Goal: Task Accomplishment & Management: Complete application form

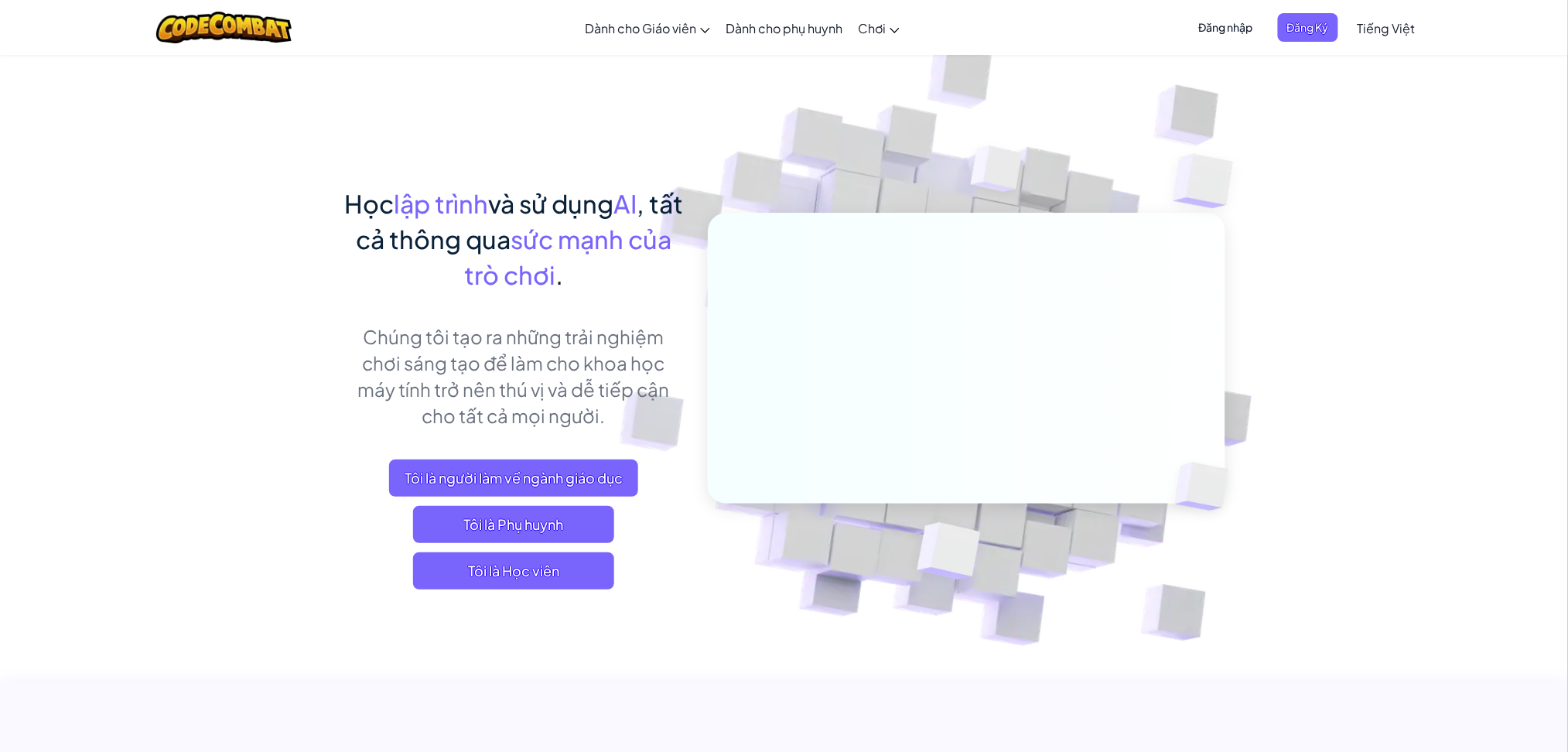
click at [1208, 34] on span "Đăng nhập" at bounding box center [1226, 28] width 72 height 29
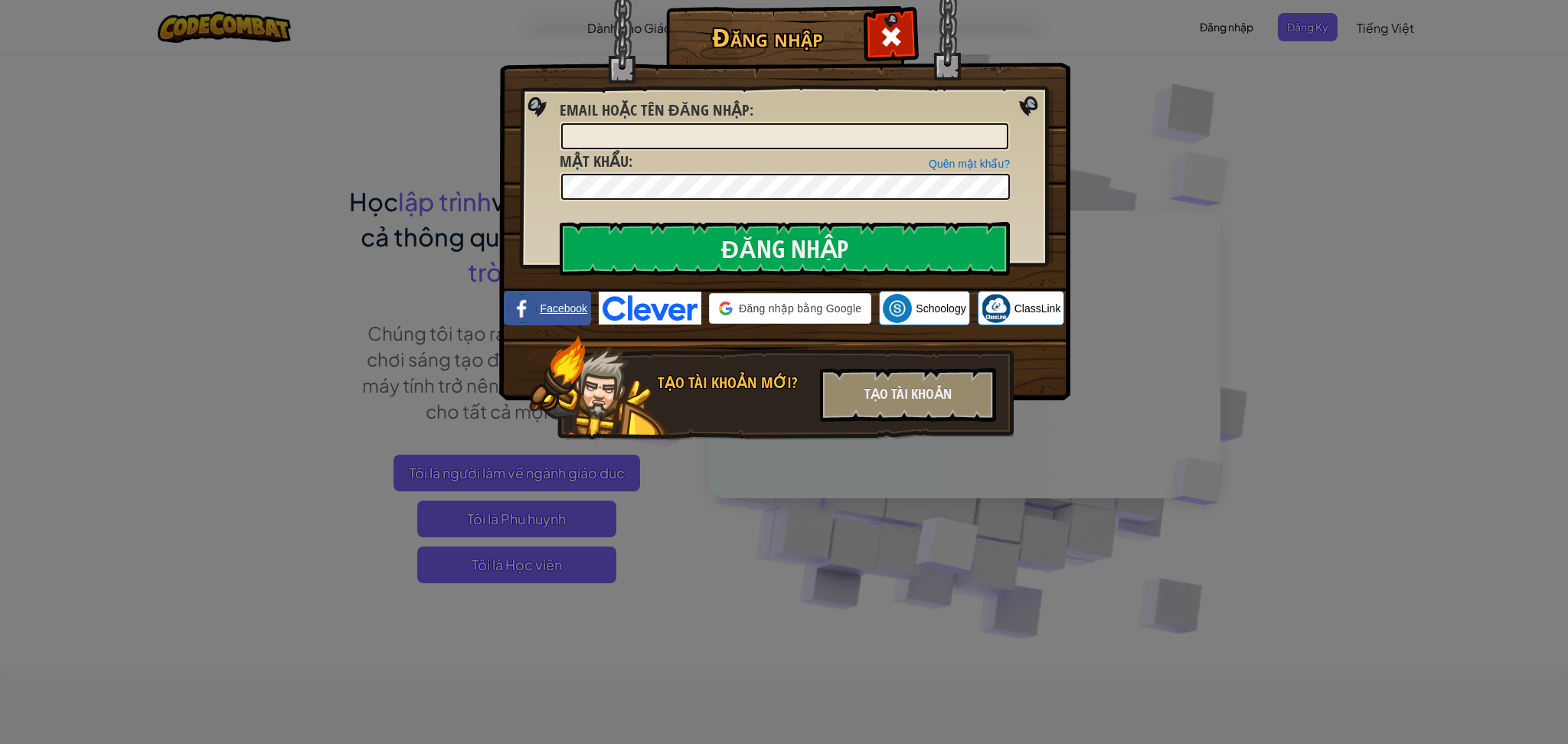
click at [586, 309] on span "Facebook" at bounding box center [564, 308] width 46 height 15
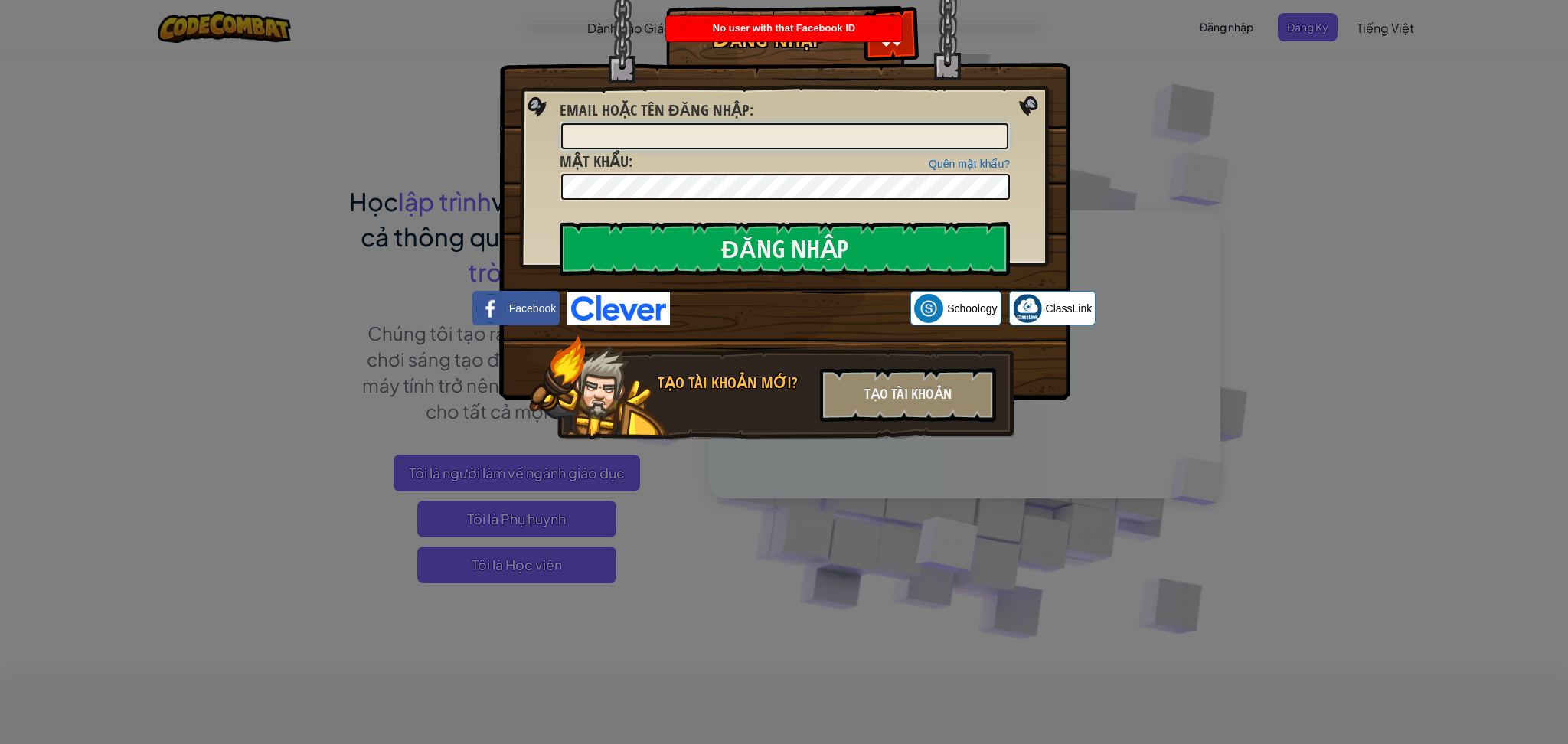
click at [879, 139] on input "Email hoặc tên đăng nhập :" at bounding box center [785, 136] width 447 height 26
click at [504, 305] on img at bounding box center [490, 308] width 29 height 29
click at [728, 122] on div "Email hoặc tên đăng nhập :" at bounding box center [785, 124] width 450 height 51
click at [815, 167] on div "Quên mật khẩu? Mật khẩu :" at bounding box center [785, 176] width 450 height 51
click at [1217, 76] on div "Đăng nhập Lỗi không xác định Email hoặc tên đăng nhập : Quên mật khẩu? Mật khẩu…" at bounding box center [784, 372] width 1568 height 744
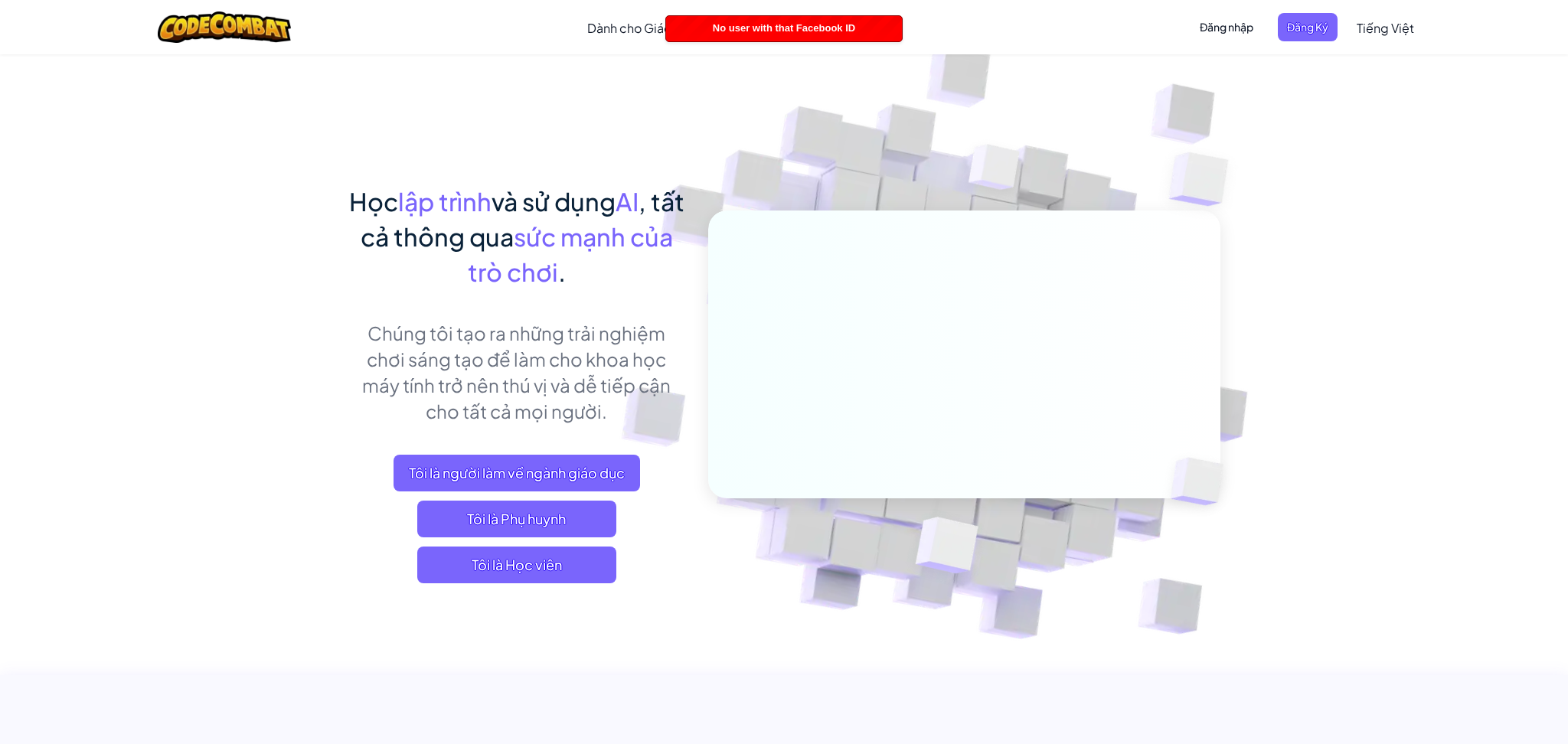
click at [1332, 19] on ul "Đăng nhập Đăng Ký" at bounding box center [1263, 28] width 162 height 28
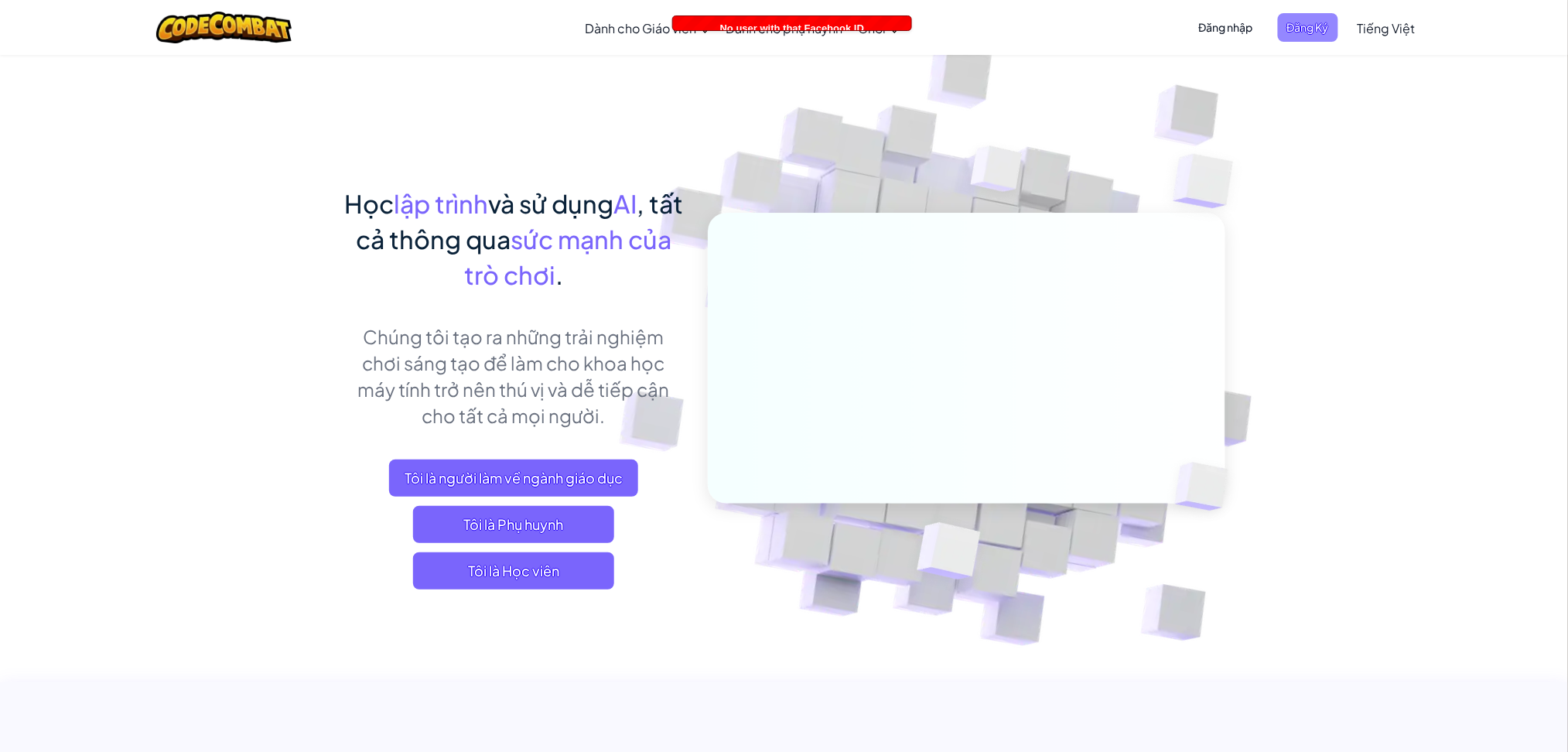
click at [1306, 25] on span "Đăng Ký" at bounding box center [1308, 28] width 60 height 29
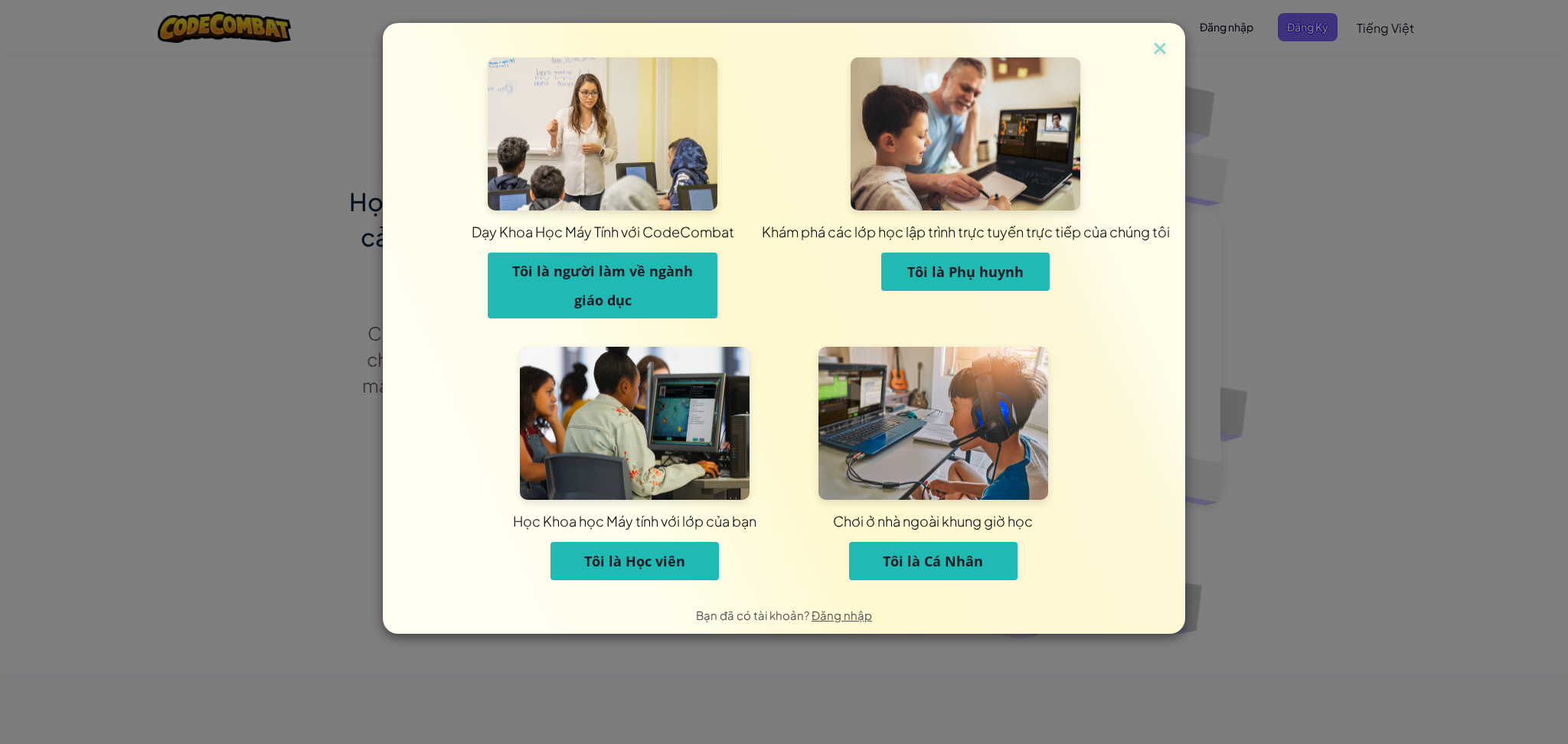
drag, startPoint x: 953, startPoint y: 552, endPoint x: 953, endPoint y: 575, distance: 23.0
click at [951, 581] on div "Chơi ở nhà ngoài khung giờ học Tôi là [PERSON_NAME]" at bounding box center [933, 472] width 298 height 249
click at [993, 546] on button "Tôi là Cá Nhân" at bounding box center [933, 561] width 168 height 39
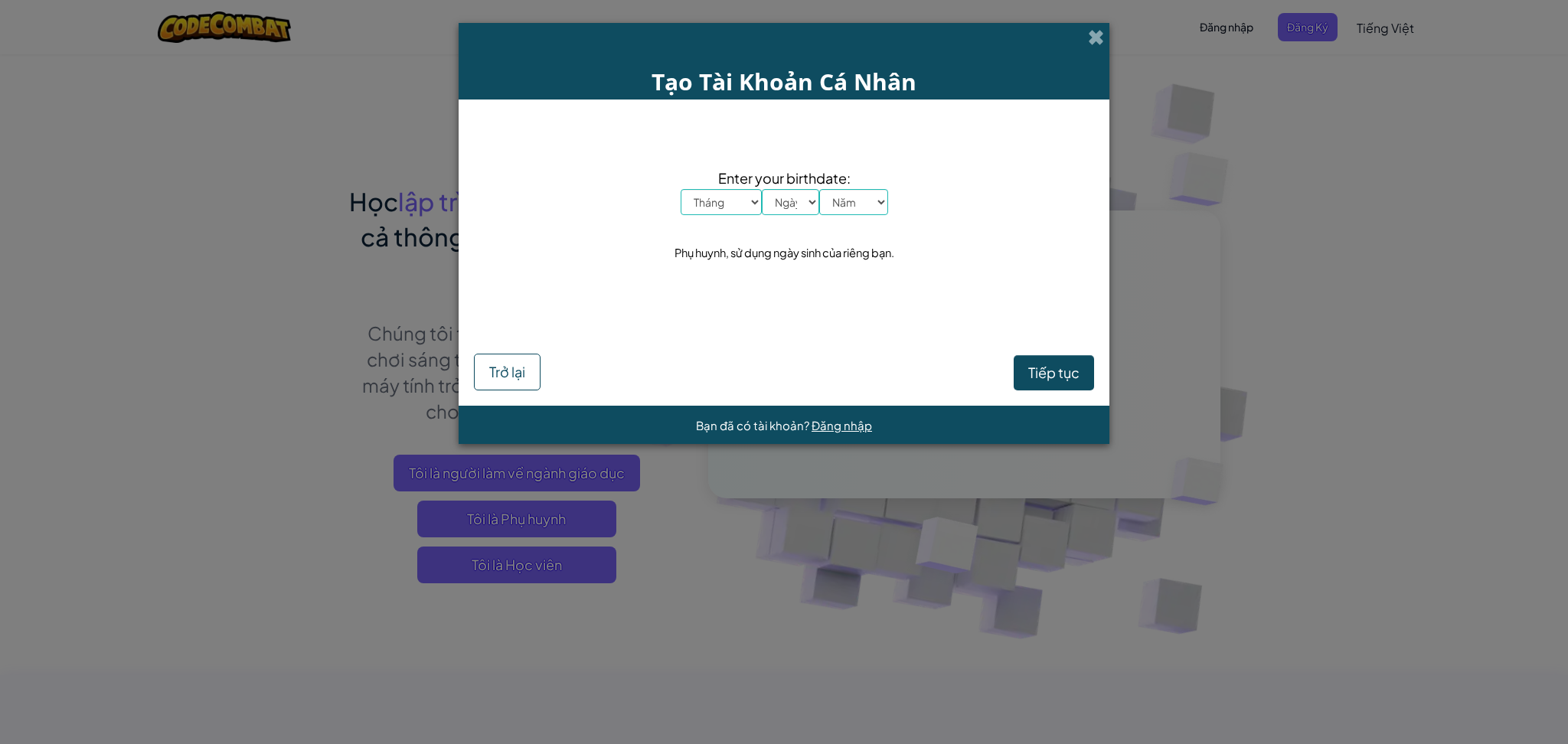
click at [716, 218] on div "Enter your birthdate: Tháng Tháng Một Tháng Hai Tháng Ba Tháng Tư Tháng Năm Thá…" at bounding box center [784, 216] width 620 height 202
click at [742, 206] on select "Tháng Tháng Một Tháng Hai Tháng Ba Tháng Tư Tháng Năm Tháng Sáu Tháng Bảy Tháng…" at bounding box center [721, 202] width 81 height 26
select select "12"
click at [681, 189] on select "Tháng Tháng Một Tháng Hai Tháng Ba Tháng Tư Tháng Năm Tháng Sáu Tháng Bảy Tháng…" at bounding box center [721, 202] width 81 height 26
click at [797, 196] on select "Ngày 1 2 3 4 5 6 7 8 9 10 11 12 13 14 15 16 17 18 19 20 21 22 23 24 25 26 27 28…" at bounding box center [790, 202] width 57 height 26
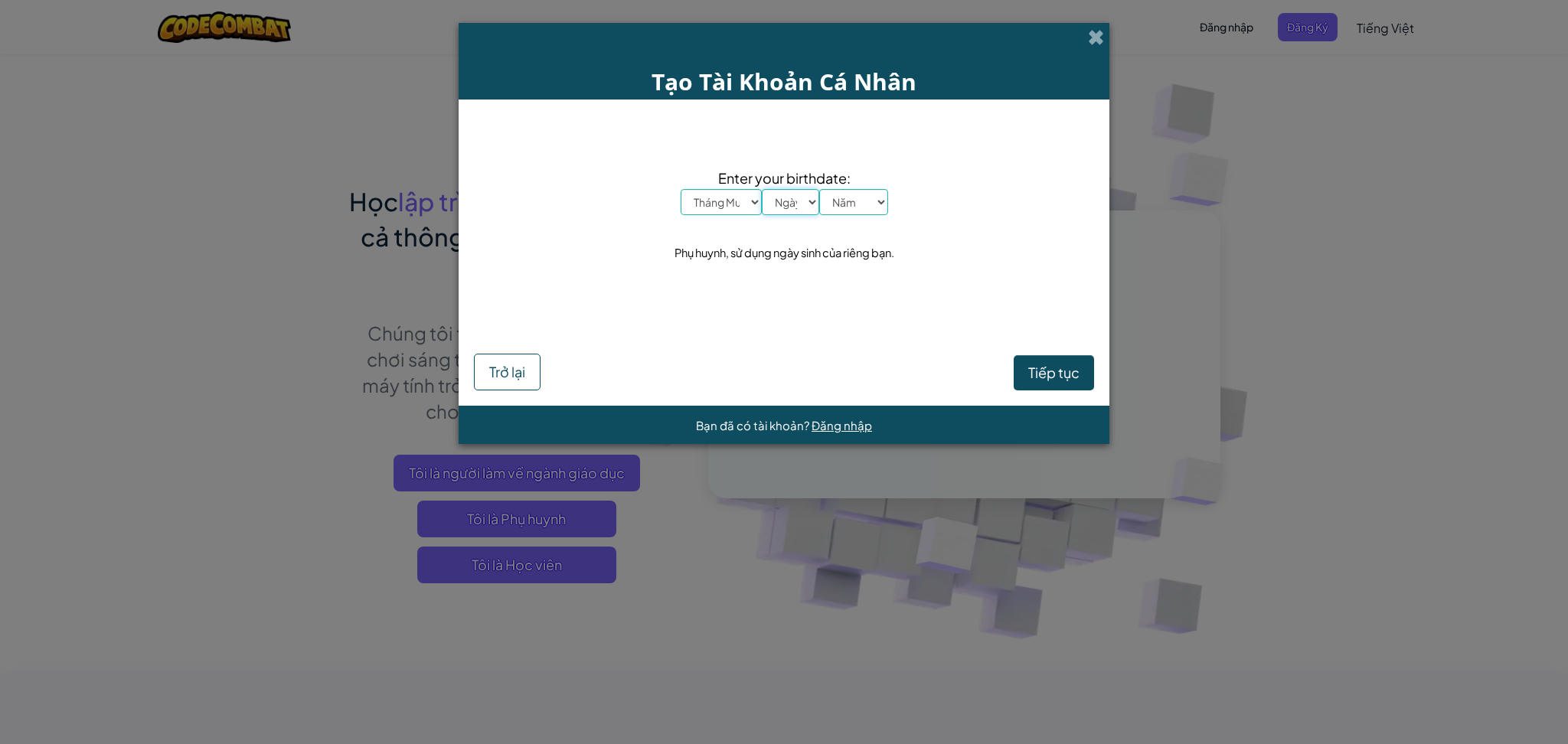
select select "8"
click at [762, 189] on select "Ngày 1 2 3 4 5 6 7 8 9 10 11 12 13 14 15 16 17 18 19 20 21 22 23 24 25 26 27 28…" at bounding box center [790, 202] width 57 height 26
drag, startPoint x: 847, startPoint y: 194, endPoint x: 849, endPoint y: 209, distance: 15.1
click at [847, 194] on select "[DATE] 2024 2023 2022 2021 2020 2019 2018 2017 2016 2015 2014 2013 2012 2011 20…" at bounding box center [854, 202] width 69 height 26
select select "2008"
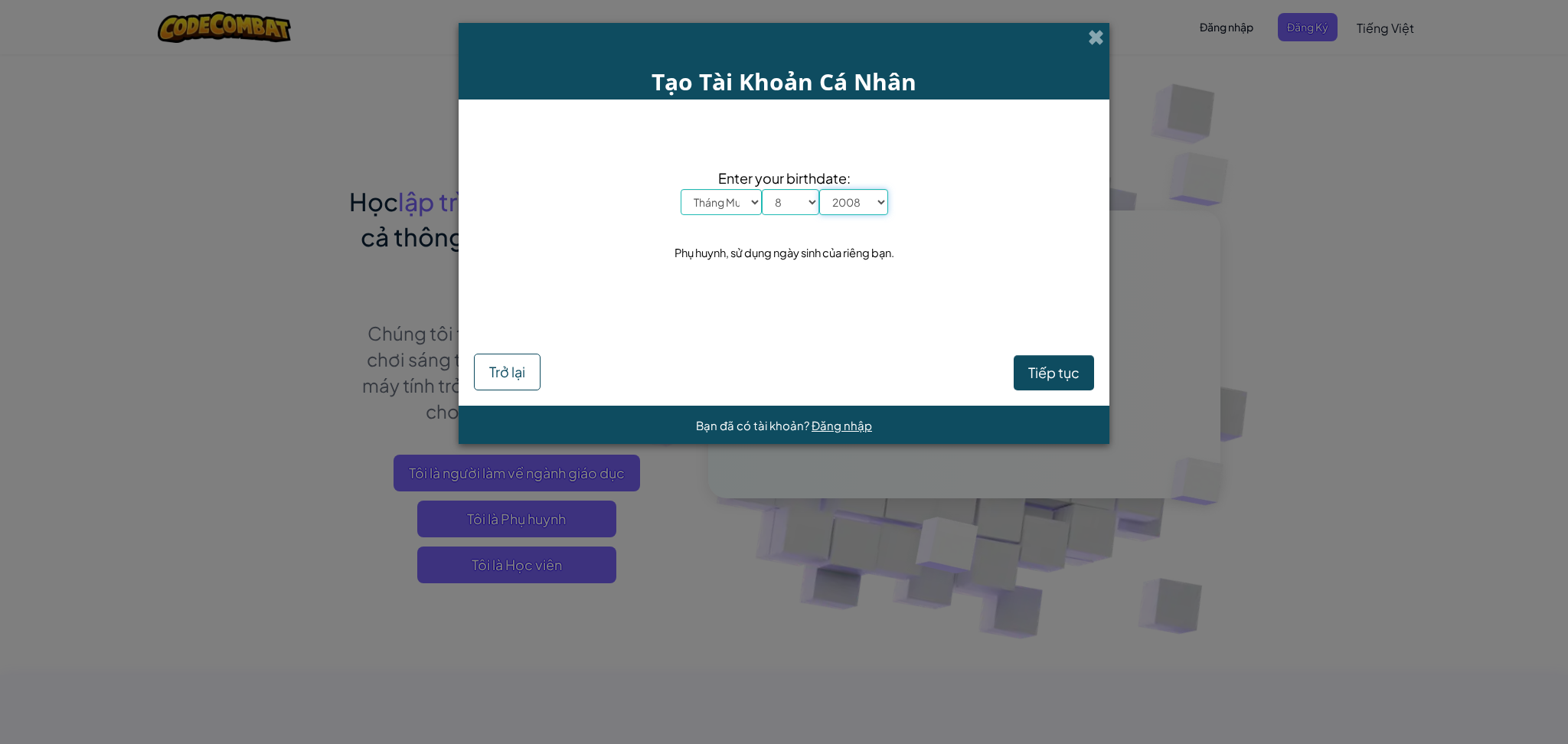
click at [819, 189] on select "[DATE] 2024 2023 2022 2021 2020 2019 2018 2017 2016 2015 2014 2013 2012 2011 20…" at bounding box center [854, 202] width 69 height 26
click at [1060, 397] on form "Enter your birthdate: Tháng Tháng Một Tháng Hai Tháng Ba Tháng Tư Tháng Năm Thá…" at bounding box center [783, 252] width 651 height 306
click at [1067, 376] on span "Tiếp tục" at bounding box center [1053, 372] width 51 height 17
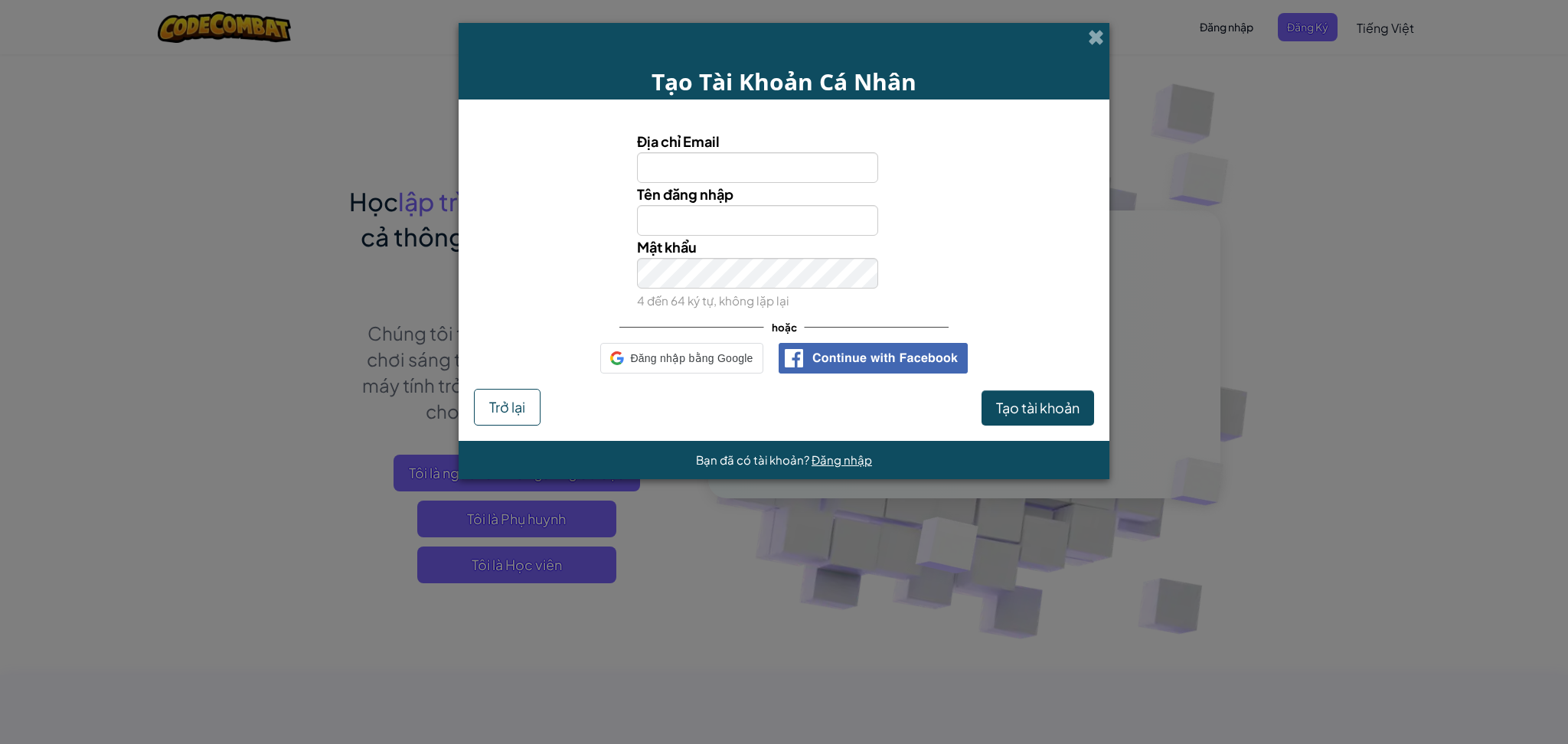
click at [781, 157] on input "Địa chỉ Email" at bounding box center [757, 168] width 242 height 31
click at [782, 165] on input "Địa chỉ Email" at bounding box center [757, 168] width 242 height 31
type input "[EMAIL_ADDRESS][DOMAIN_NAME]"
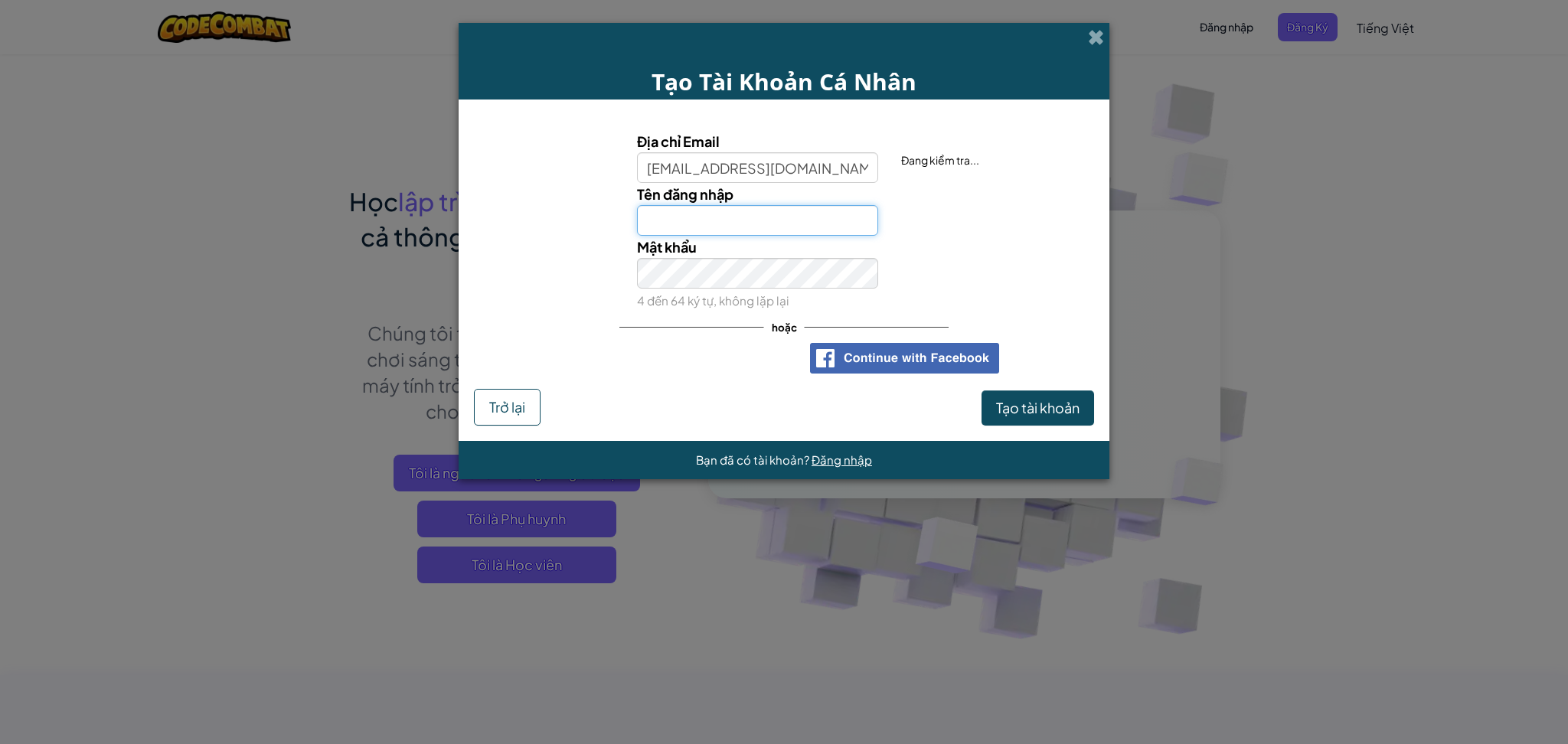
click at [812, 225] on input "Tên đăng nhập" at bounding box center [757, 220] width 242 height 31
type input "Võ [PERSON_NAME]"
drag, startPoint x: 804, startPoint y: 213, endPoint x: 298, endPoint y: 212, distance: 506.0
click at [475, 227] on div "Tên đăng nhập Võ [PERSON_NAME] Tên đăng nhập khả dụng!" at bounding box center [783, 209] width 635 height 53
type input "cutibeh"
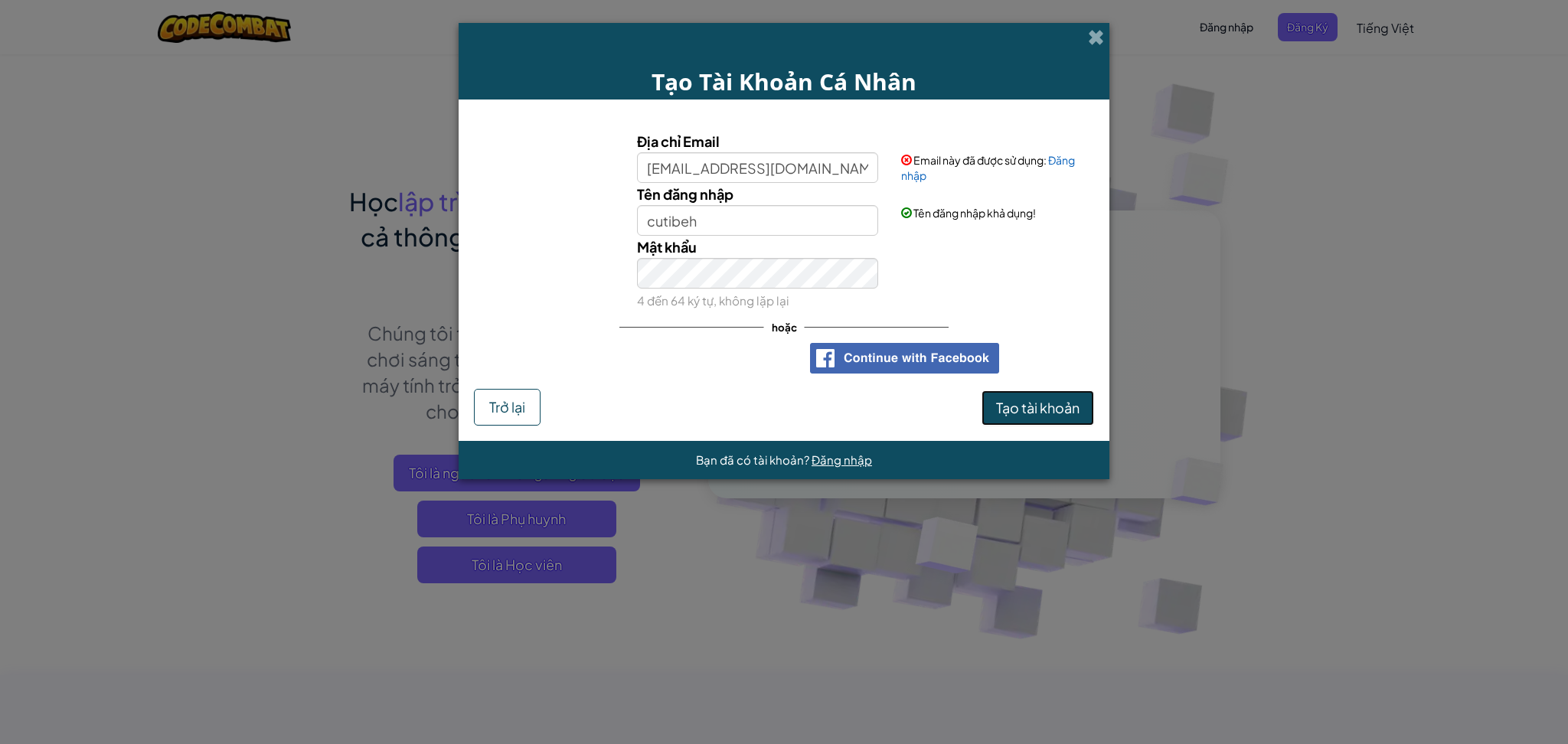
click at [1038, 416] on span "Tạo tài khoản" at bounding box center [1037, 408] width 83 height 17
click at [817, 179] on input "[EMAIL_ADDRESS][DOMAIN_NAME]" at bounding box center [757, 168] width 242 height 31
click at [668, 375] on iframe at bounding box center [682, 358] width 240 height 34
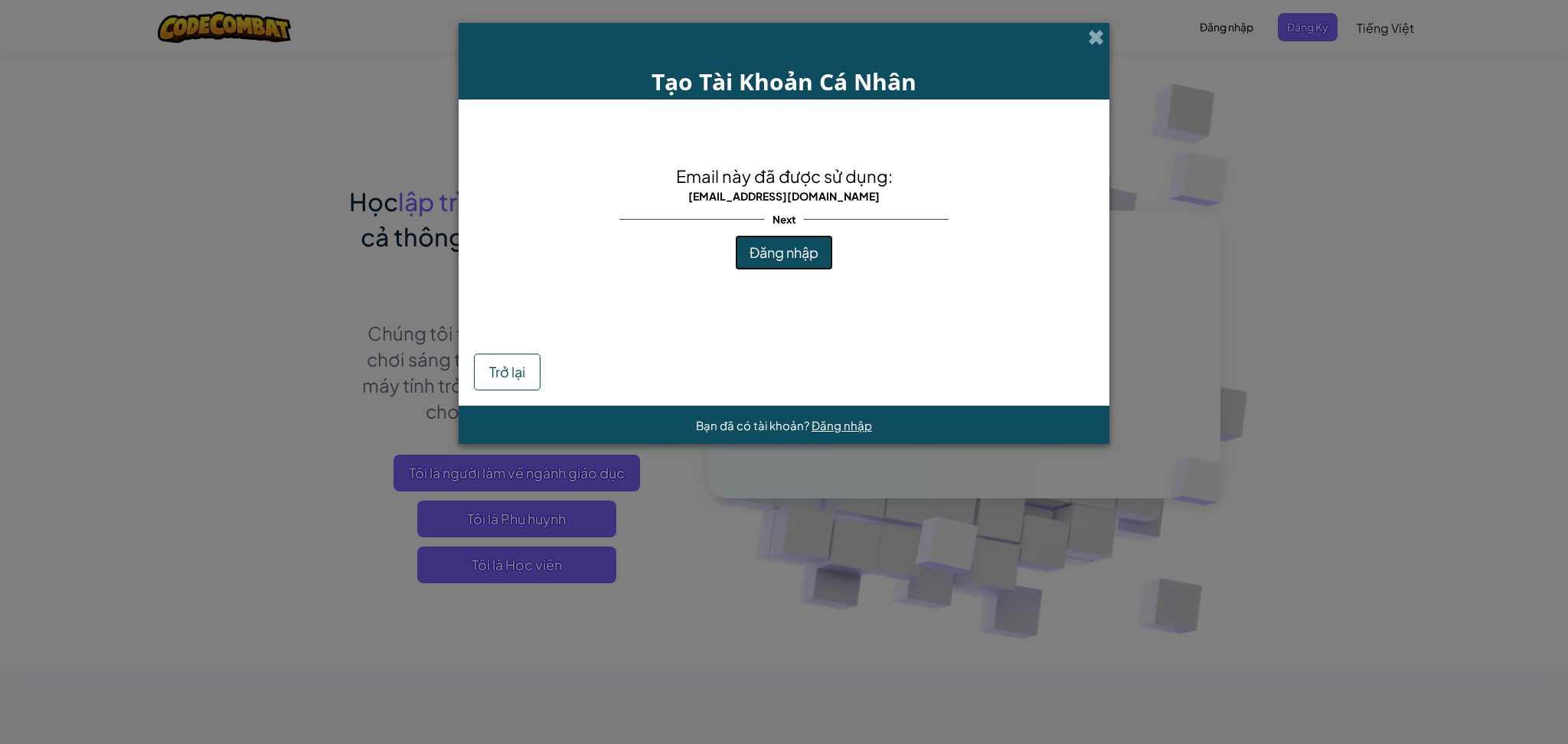
click at [790, 242] on button "Đăng nhập" at bounding box center [784, 253] width 98 height 35
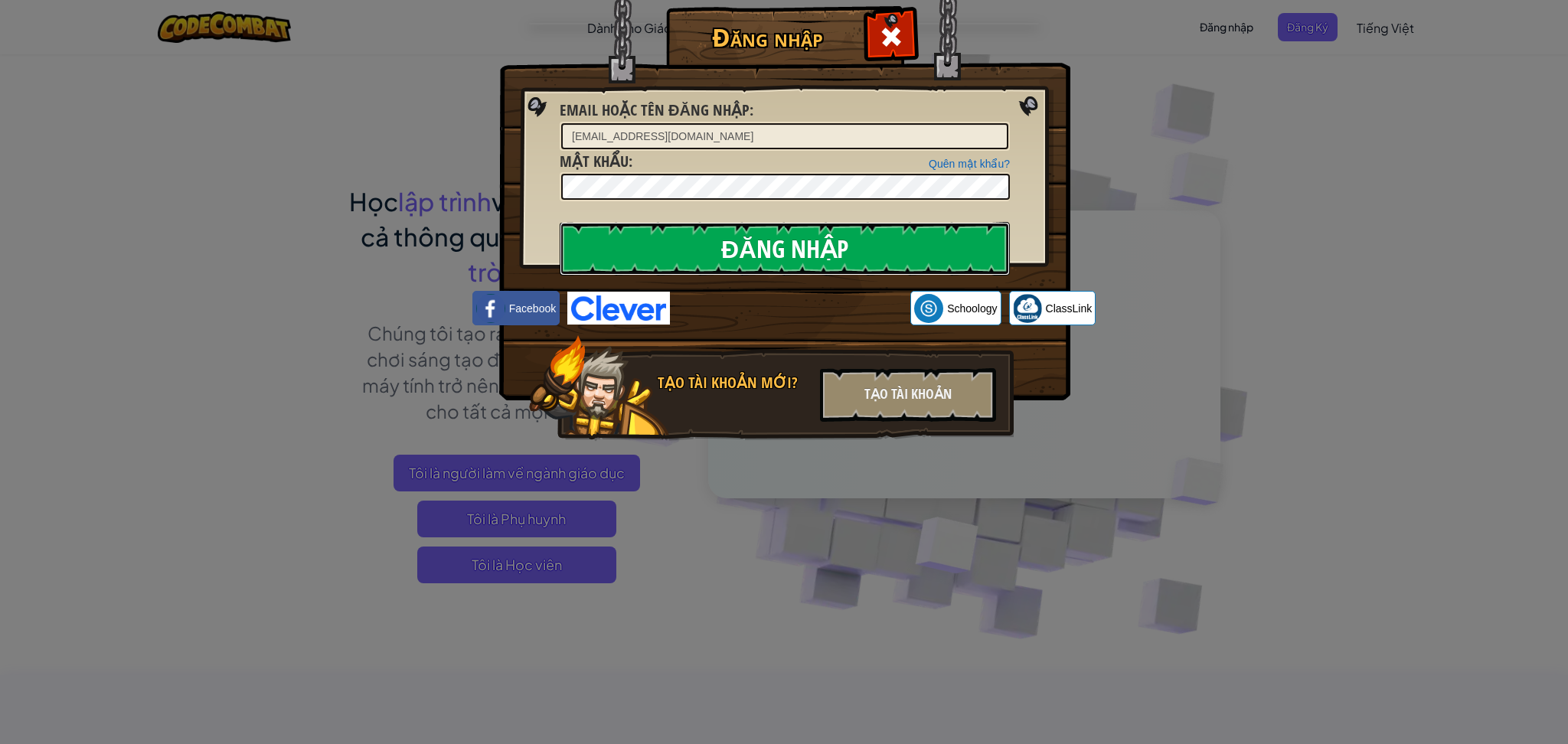
click at [774, 246] on input "Đăng nhập" at bounding box center [785, 249] width 450 height 54
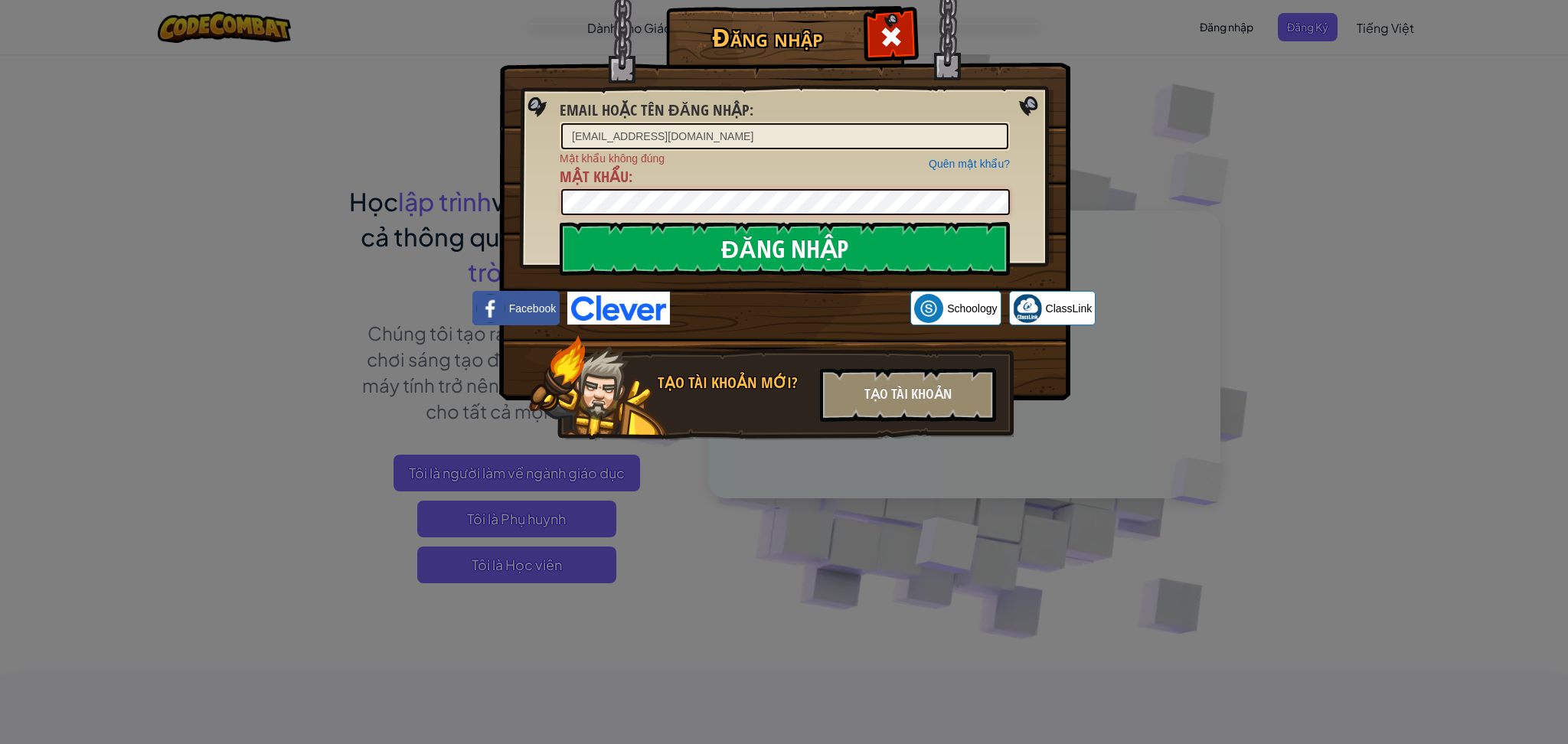
click at [560, 222] on input "Đăng nhập" at bounding box center [785, 249] width 450 height 54
click at [948, 231] on input "Đăng nhập" at bounding box center [785, 249] width 450 height 54
click at [965, 170] on div "Quên mật khẩu? Mật khẩu không đúng Mật khẩu :" at bounding box center [785, 184] width 450 height 67
click at [971, 165] on link "Quên mật khẩu?" at bounding box center [969, 164] width 81 height 13
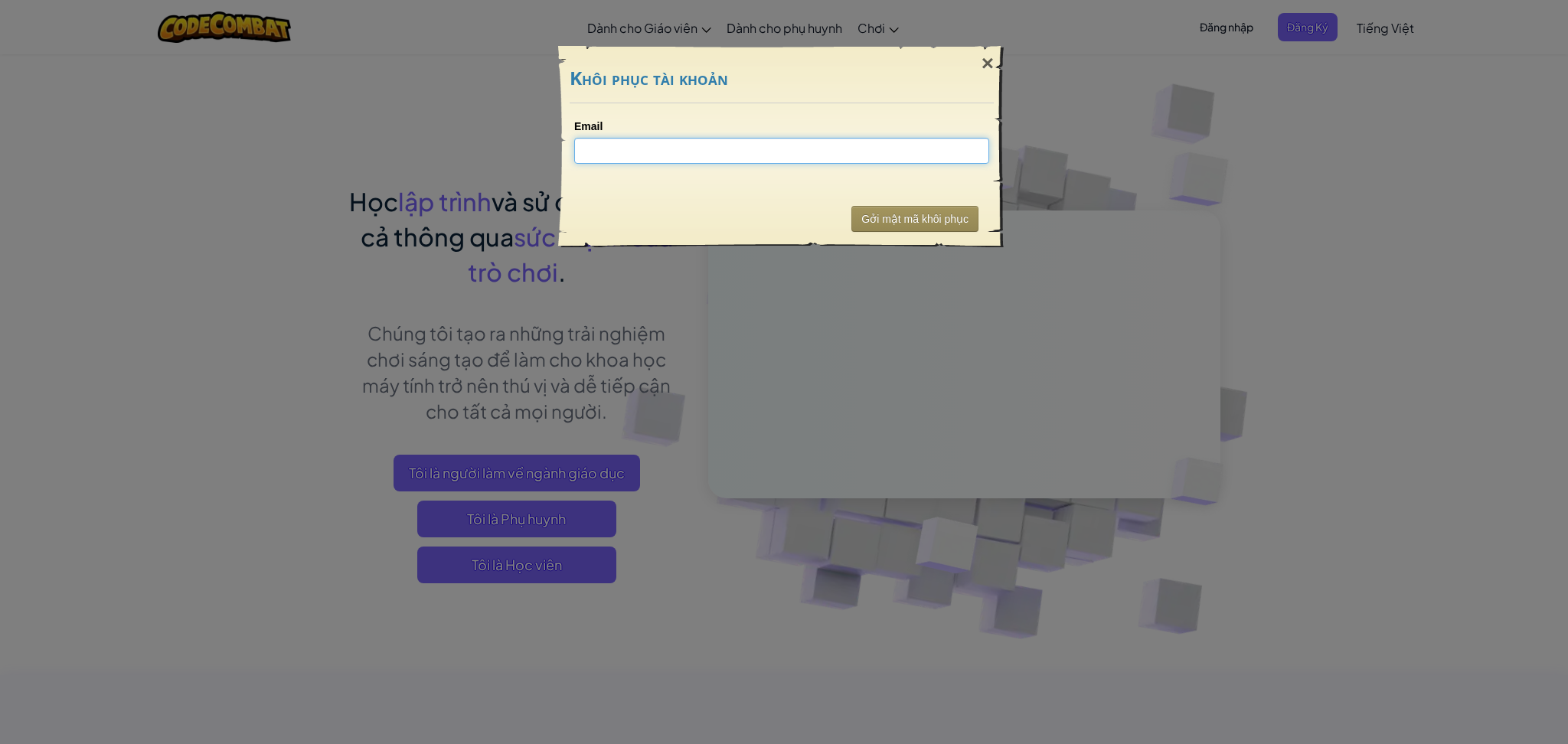
click at [745, 163] on input "Email" at bounding box center [781, 150] width 415 height 26
